Goal: Download file/media

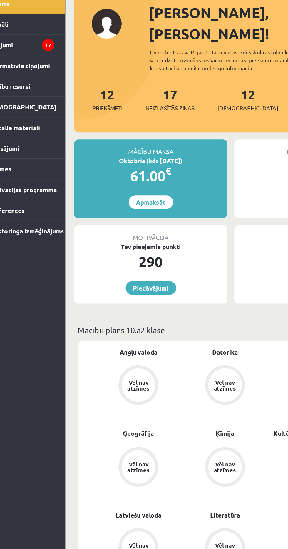
scroll to position [0, 0]
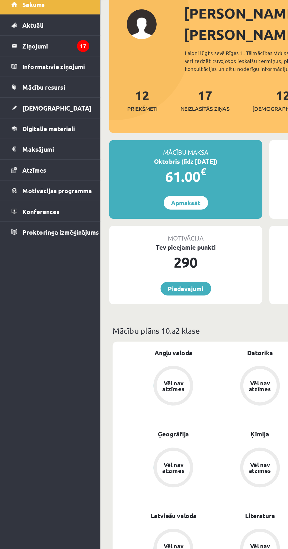
click at [45, 103] on link "[DEMOGRAPHIC_DATA]" at bounding box center [34, 108] width 52 height 14
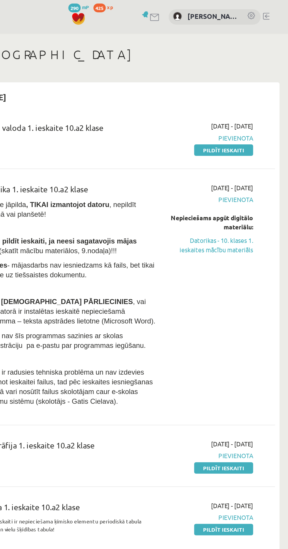
click at [253, 167] on link "Datorikas - 10. klases 1. ieskaites mācību materiāls" at bounding box center [237, 164] width 55 height 12
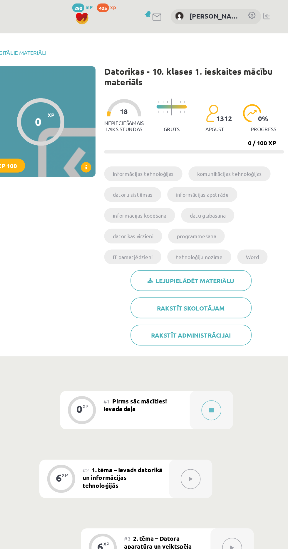
click at [237, 189] on link "Lejupielādēt materiālu" at bounding box center [222, 191] width 82 height 14
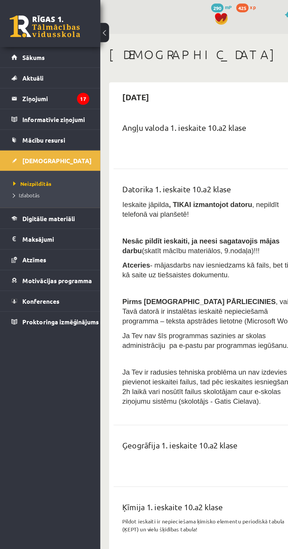
click at [16, 143] on span "Digitālie materiāli" at bounding box center [32, 145] width 35 height 5
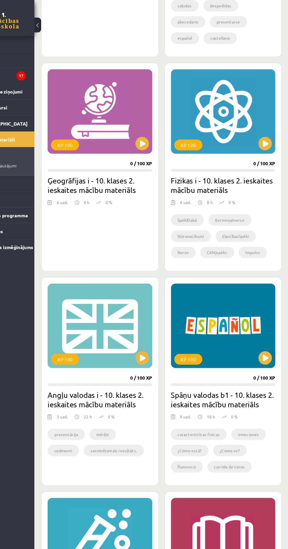
scroll to position [481, 0]
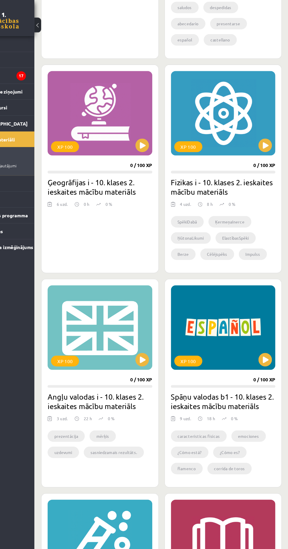
click at [132, 286] on div "XP 100" at bounding box center [124, 285] width 91 height 74
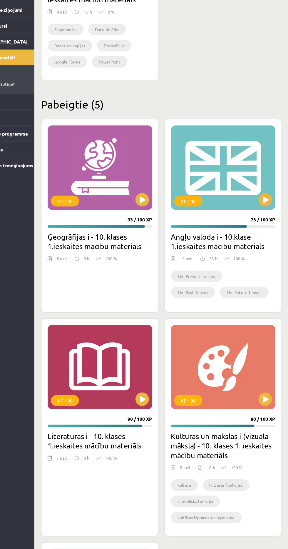
scroll to position [1096, 0]
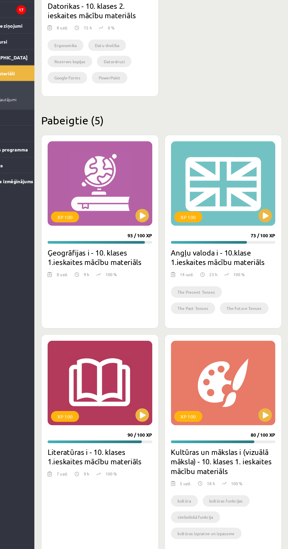
click at [208, 222] on div "XP 100" at bounding box center [231, 217] width 91 height 74
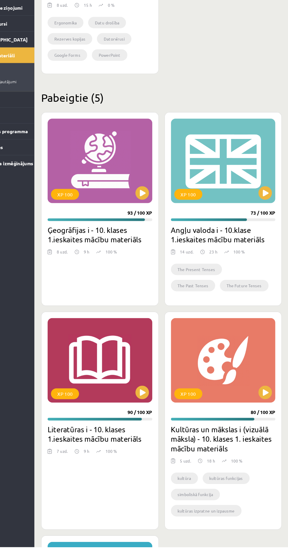
scroll to position [1118, 0]
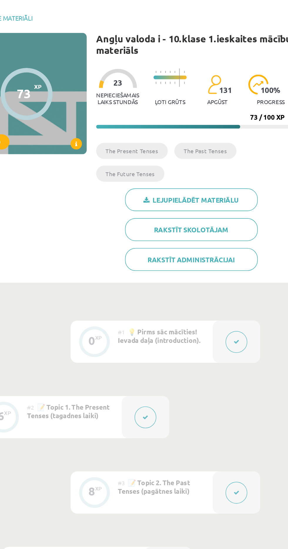
click at [240, 147] on link "Lejupielādēt materiālu" at bounding box center [222, 148] width 82 height 14
